Goal: Information Seeking & Learning: Learn about a topic

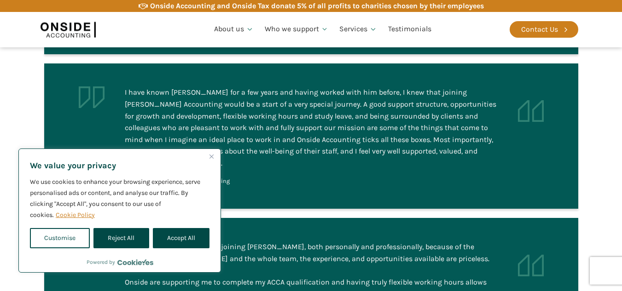
scroll to position [1018, 0]
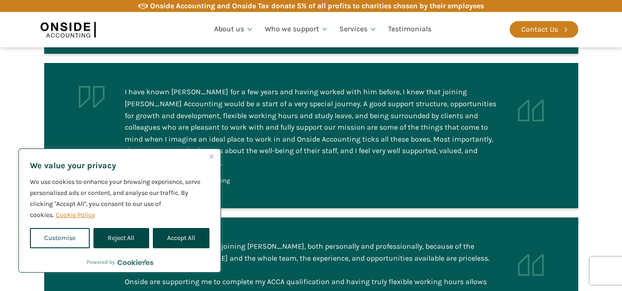
click at [211, 155] on img "Close" at bounding box center [211, 157] width 4 height 4
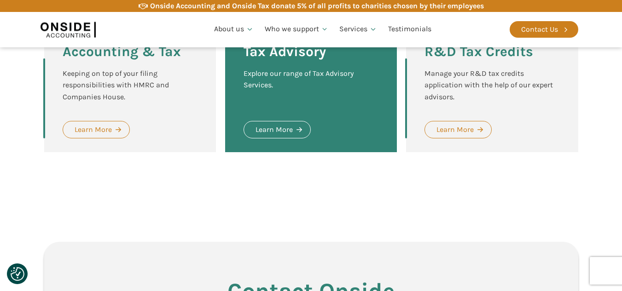
click at [207, 126] on div "Our services Onside offer a vast range of accountancy, tax and other advisory s…" at bounding box center [311, 47] width 552 height 308
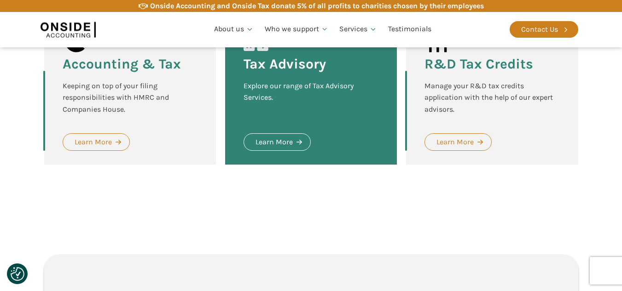
scroll to position [1453, 0]
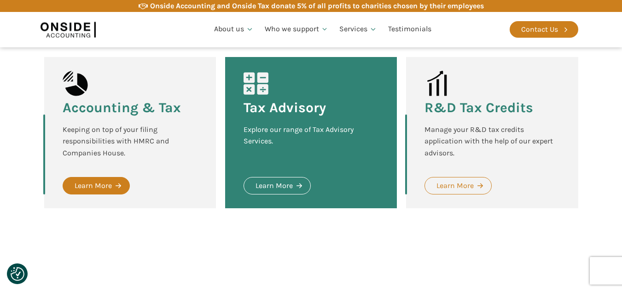
click at [90, 180] on div "Learn More" at bounding box center [93, 186] width 37 height 12
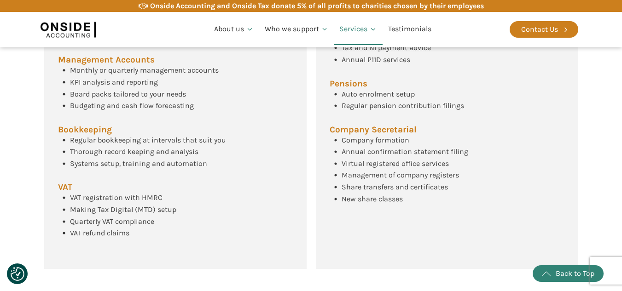
scroll to position [495, 0]
